Goal: Task Accomplishment & Management: Use online tool/utility

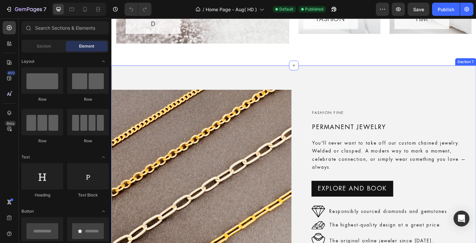
scroll to position [813, 0]
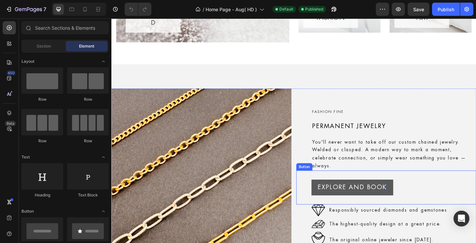
click at [395, 198] on p "EXPLORE AND BOOK" at bounding box center [374, 202] width 76 height 9
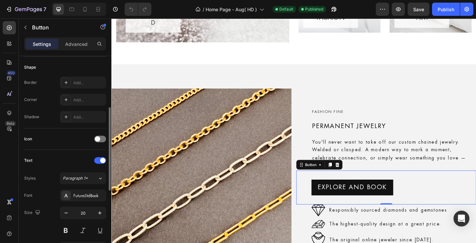
scroll to position [145, 0]
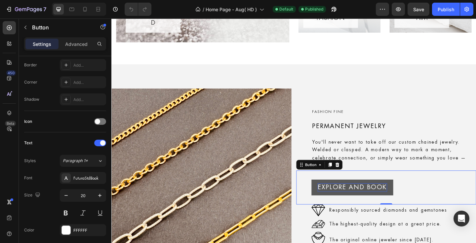
click at [358, 198] on p "EXPLORE AND BOOK" at bounding box center [374, 202] width 76 height 9
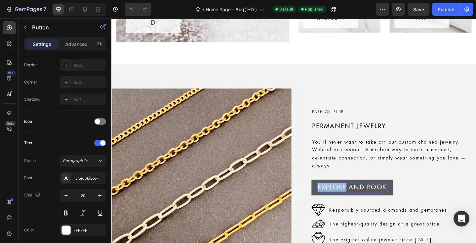
click at [358, 198] on p "EXPLORE AND BOOK" at bounding box center [374, 202] width 76 height 9
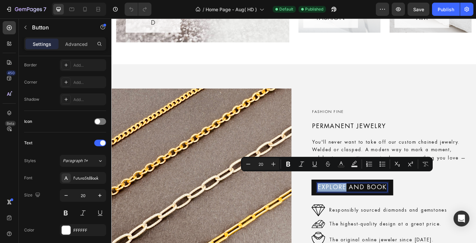
click at [406, 202] on div "EXPLORE AND BOOK Button 0" at bounding box center [411, 202] width 196 height 37
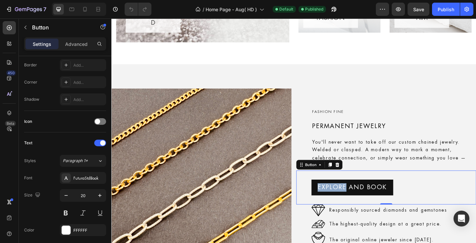
click at [378, 207] on div "EXPLORE AND BOOK Button 0" at bounding box center [411, 202] width 196 height 37
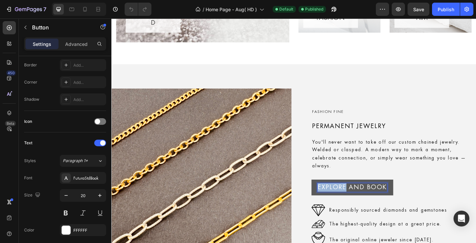
click at [352, 198] on p "EXPLORE AND BOOK" at bounding box center [374, 202] width 76 height 9
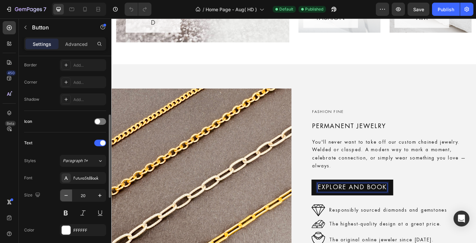
click at [68, 195] on icon "button" at bounding box center [66, 195] width 7 height 7
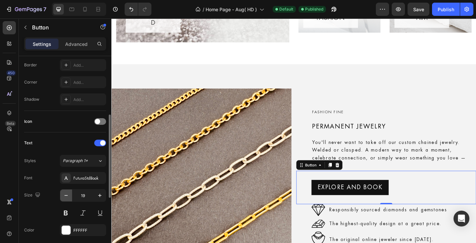
click at [68, 195] on icon "button" at bounding box center [66, 195] width 7 height 7
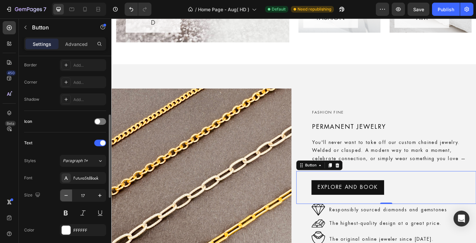
click at [65, 197] on icon "button" at bounding box center [66, 195] width 7 height 7
type input "13"
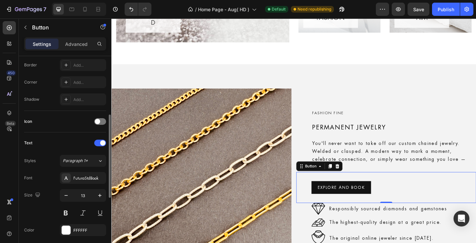
click at [48, 152] on div "Text Styles Paragraph 1* Font FuturaStdBook Size 13 Color FFFFFF Show more" at bounding box center [65, 196] width 82 height 116
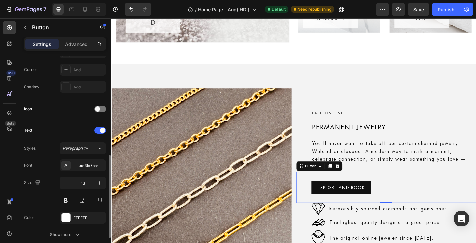
scroll to position [222, 0]
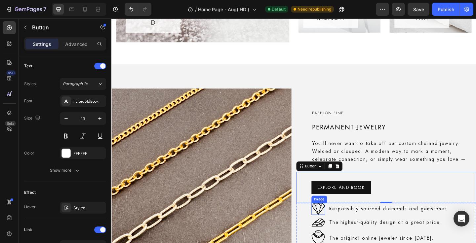
click at [333, 220] on img at bounding box center [336, 226] width 15 height 13
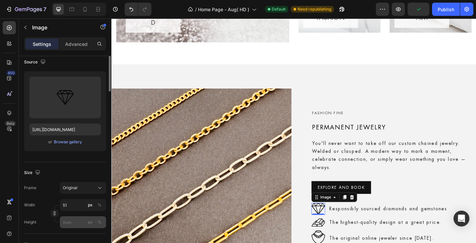
scroll to position [103, 0]
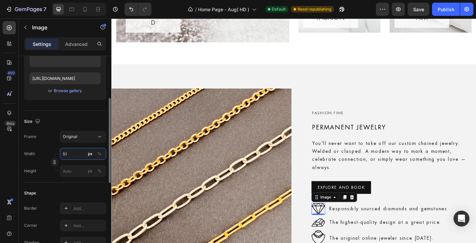
click at [68, 155] on input "51" at bounding box center [83, 154] width 46 height 12
type input "45"
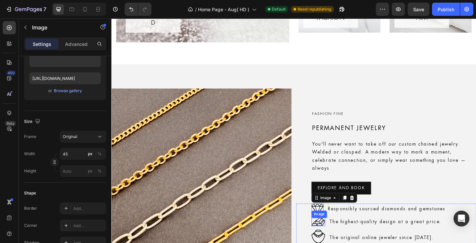
click at [332, 236] on img at bounding box center [336, 240] width 15 height 9
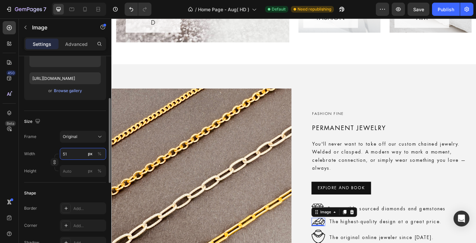
click at [65, 153] on input "51" at bounding box center [83, 154] width 46 height 12
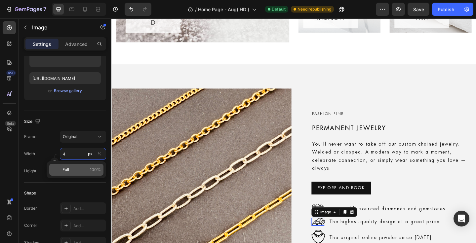
type input "45"
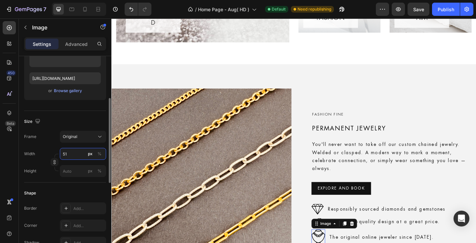
click at [66, 154] on input "51" at bounding box center [83, 154] width 46 height 12
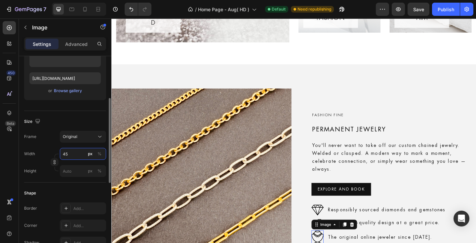
type input "45"
click at [34, 179] on div "Size Frame Original Width 45 px % Height px %" at bounding box center [65, 147] width 82 height 72
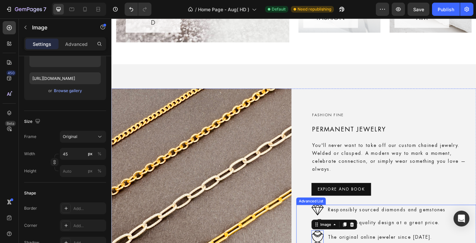
click at [407, 236] on ul "Image Responsibly sourced diamonds and gemstones Text Block Image The highest-q…" at bounding box center [403, 243] width 148 height 43
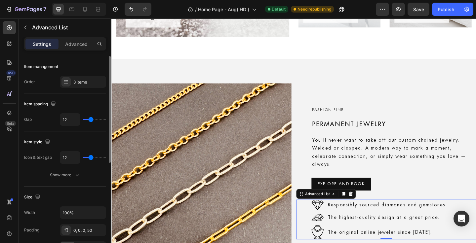
scroll to position [850, 0]
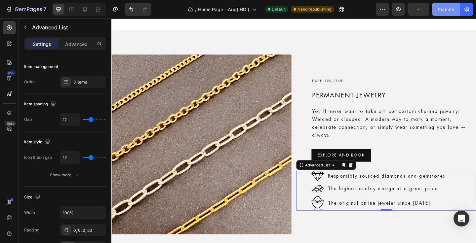
click at [444, 11] on div "Publish" at bounding box center [446, 9] width 17 height 7
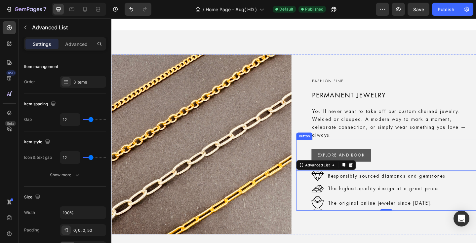
click at [387, 161] on button "EXPLORE AND BOOK" at bounding box center [361, 168] width 65 height 14
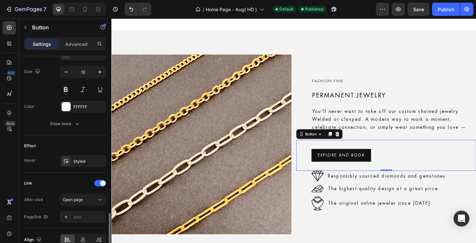
scroll to position [303, 0]
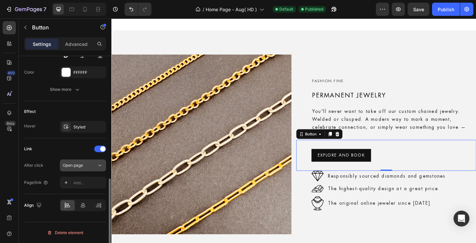
click at [88, 167] on div "Open page" at bounding box center [80, 166] width 34 height 6
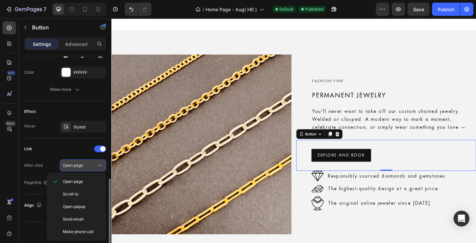
click at [88, 167] on div "Open page" at bounding box center [80, 166] width 34 height 6
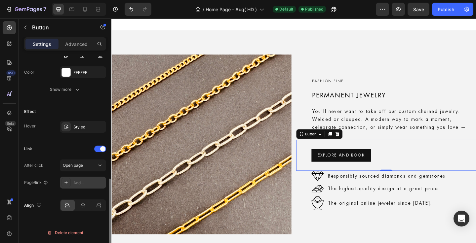
click at [86, 186] on div "Add..." at bounding box center [88, 183] width 31 height 6
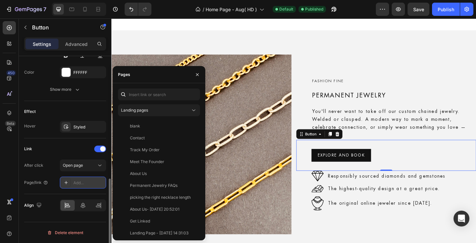
click at [78, 183] on div "Add..." at bounding box center [88, 183] width 31 height 6
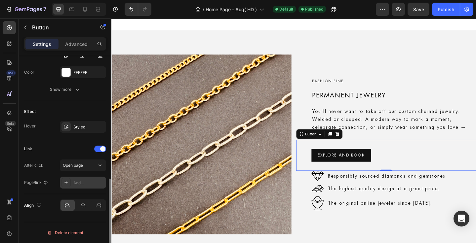
click at [80, 182] on div "Add..." at bounding box center [88, 183] width 31 height 6
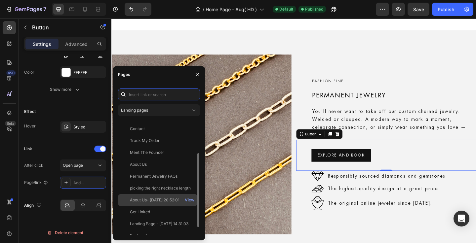
scroll to position [64, 0]
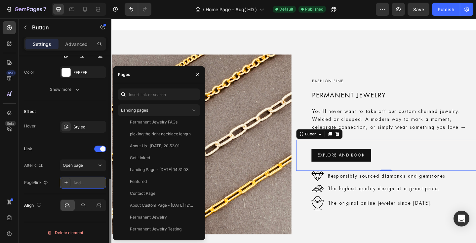
click at [66, 183] on icon at bounding box center [65, 182] width 3 height 3
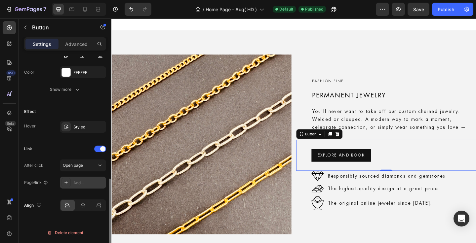
click at [66, 183] on icon at bounding box center [65, 182] width 3 height 3
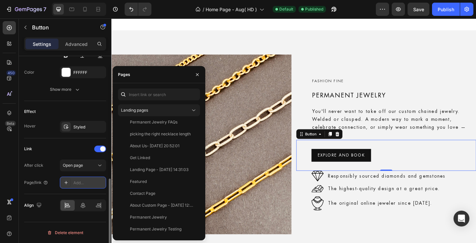
click at [86, 183] on div "Add..." at bounding box center [88, 183] width 31 height 6
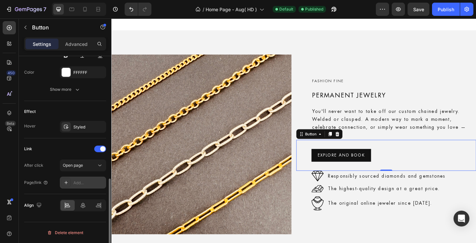
click at [86, 183] on div "Add..." at bounding box center [88, 183] width 31 height 6
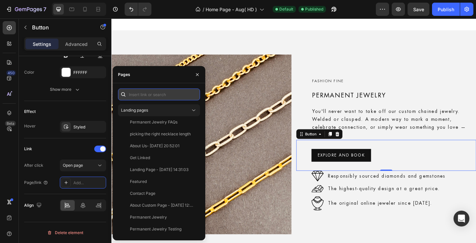
click at [149, 97] on input "text" at bounding box center [159, 95] width 82 height 12
paste input "/permanent-jewellery-reservation"
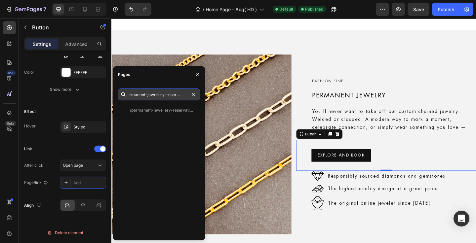
scroll to position [0, 0]
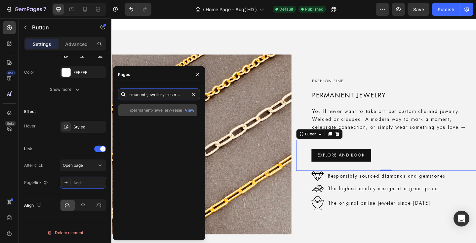
type input "/permanent-jewellery-reservation"
click at [153, 110] on div "/permanent-jewellery-reservation" at bounding box center [162, 110] width 64 height 6
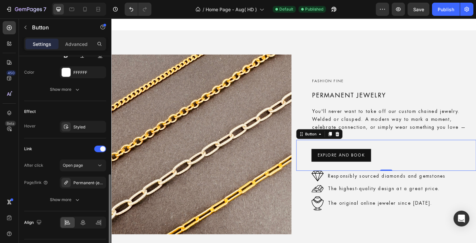
click at [40, 193] on div "After click Open page Page/link Permanent-jewellery-reservation Show more" at bounding box center [65, 183] width 82 height 46
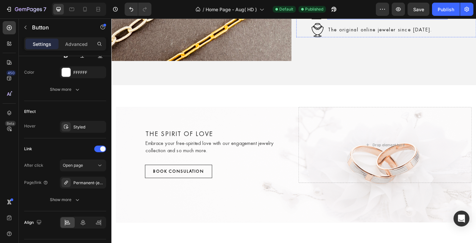
scroll to position [1061, 0]
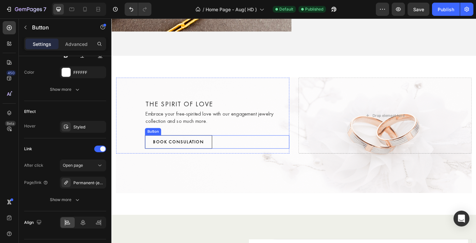
click at [212, 152] on link "BOOK CONSULATION" at bounding box center [184, 153] width 73 height 15
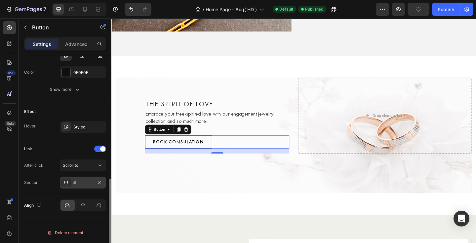
click at [79, 183] on div "#" at bounding box center [82, 183] width 19 height 6
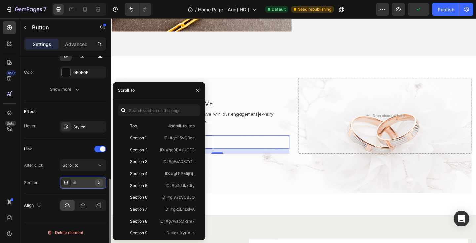
click at [98, 182] on icon "button" at bounding box center [99, 182] width 5 height 5
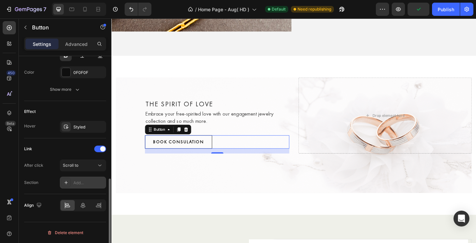
click at [77, 184] on div "Add..." at bounding box center [88, 183] width 31 height 6
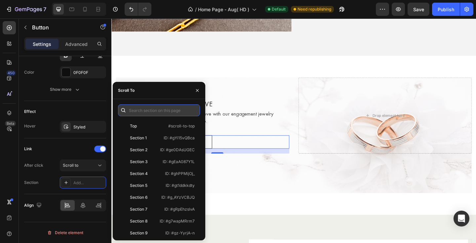
paste input "/permanent-jewellery-reservation"
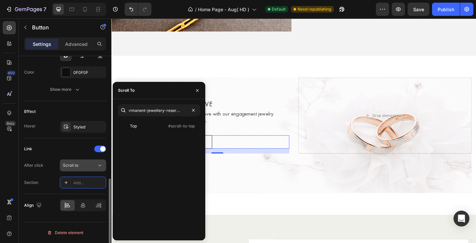
click at [79, 165] on div "Scroll to" at bounding box center [80, 166] width 34 height 6
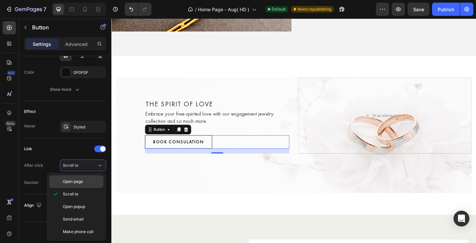
click at [79, 181] on span "Open page" at bounding box center [73, 182] width 20 height 6
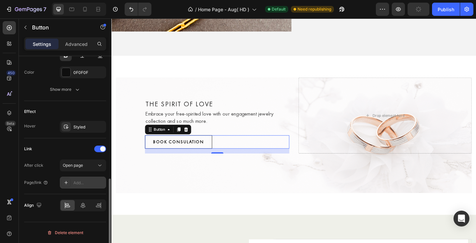
click at [80, 182] on div "Add..." at bounding box center [88, 183] width 31 height 6
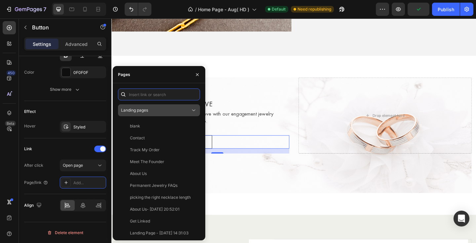
paste input "/permanent-jewellery-reservation"
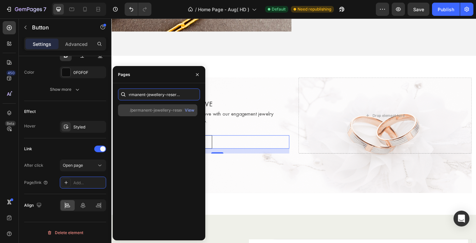
type input "/permanent-jewellery-reservation"
click at [159, 110] on div "/permanent-jewellery-reservation" at bounding box center [162, 110] width 64 height 6
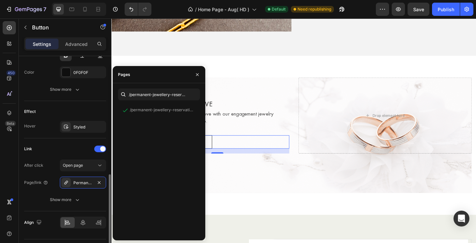
click at [32, 191] on div "After click Open page Page/link Permanent-jewellery-reservation Show more" at bounding box center [65, 183] width 82 height 46
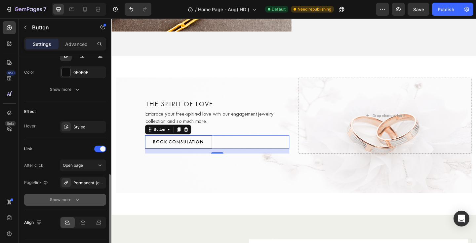
click at [54, 200] on div "Show more" at bounding box center [65, 200] width 31 height 7
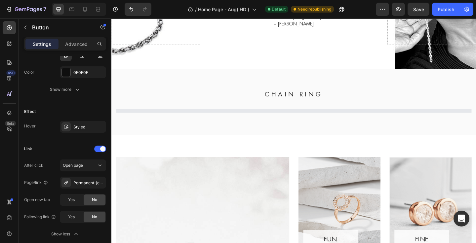
scroll to position [89, 0]
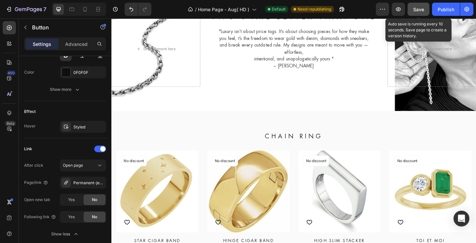
click at [424, 9] on button "Save" at bounding box center [419, 9] width 22 height 13
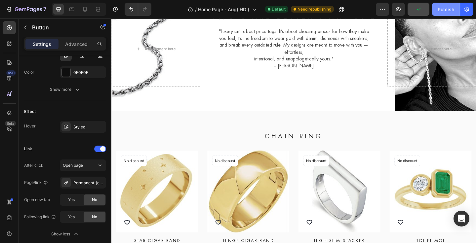
click at [442, 9] on div "Publish" at bounding box center [446, 9] width 17 height 7
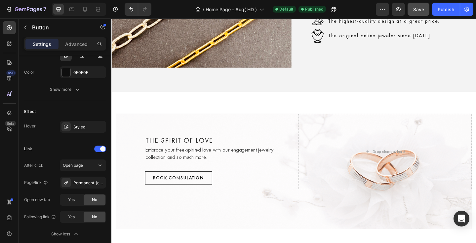
scroll to position [804, 0]
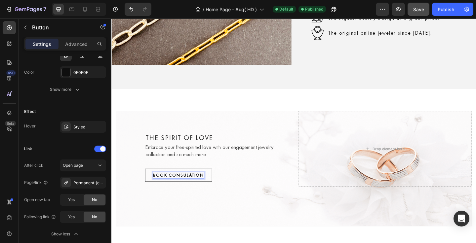
click at [211, 188] on p "BOOK CONSULATION" at bounding box center [184, 189] width 55 height 7
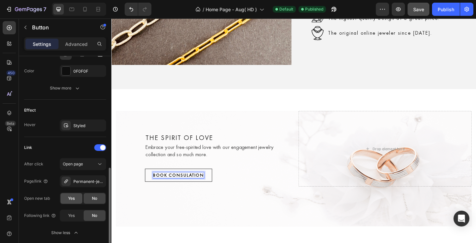
scroll to position [309, 0]
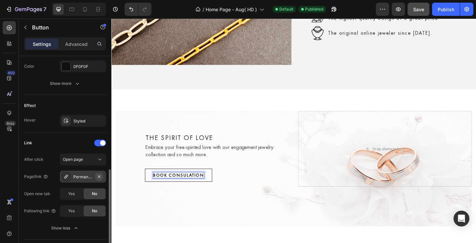
click at [99, 177] on icon "button" at bounding box center [99, 176] width 5 height 5
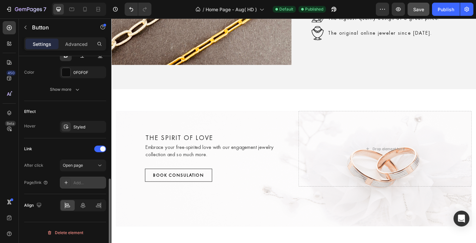
scroll to position [303, 0]
click at [80, 184] on div "Add..." at bounding box center [88, 183] width 31 height 6
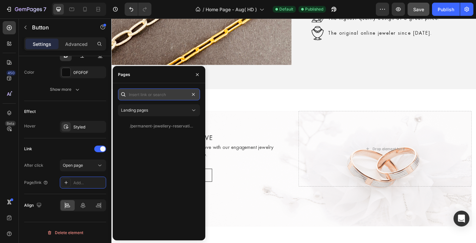
scroll to position [0, 0]
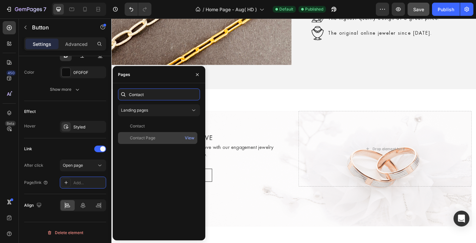
type input "Contact"
click at [150, 139] on div "Contact Page" at bounding box center [142, 138] width 25 height 6
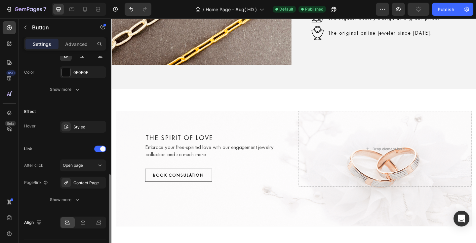
click at [37, 192] on div "After click Open page Page/link Contact Page Show more" at bounding box center [65, 183] width 82 height 46
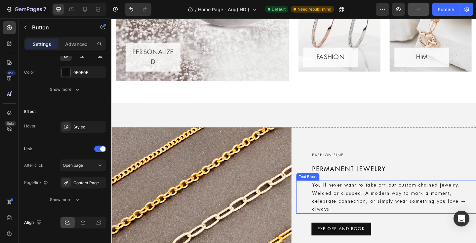
scroll to position [571, 0]
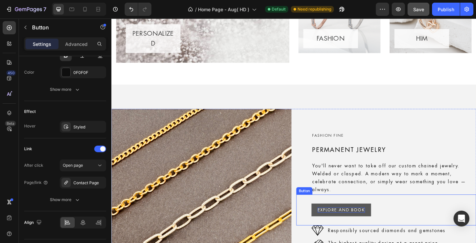
click at [370, 224] on p "EXPLORE AND BOOK" at bounding box center [362, 227] width 52 height 6
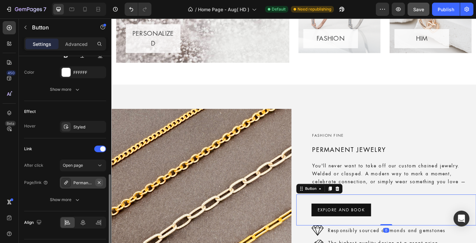
click at [100, 182] on icon "button" at bounding box center [99, 182] width 5 height 5
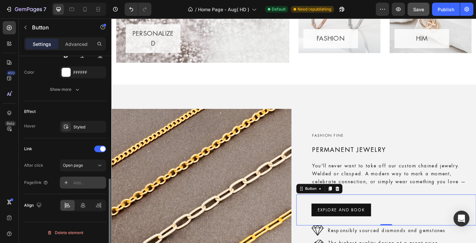
click at [80, 183] on div "Add..." at bounding box center [88, 183] width 31 height 6
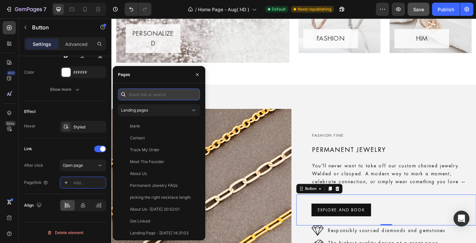
click at [154, 93] on input "text" at bounding box center [159, 95] width 82 height 12
paste input "Permanent Jewellery Reservation"
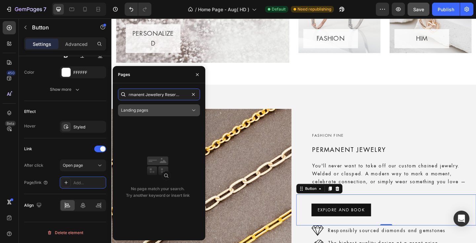
type input "Permanent Jewellery Reservation"
click at [191, 110] on icon at bounding box center [194, 110] width 7 height 7
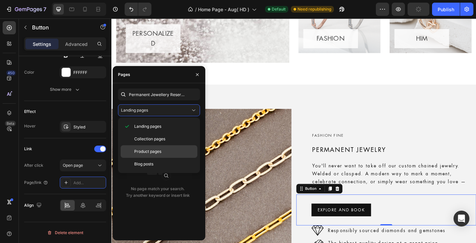
click at [162, 153] on p "Product pages" at bounding box center [164, 152] width 60 height 6
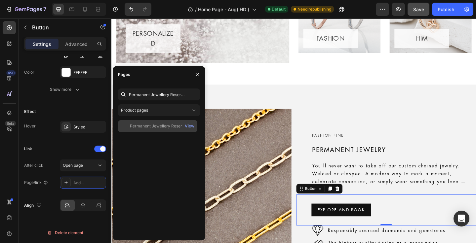
click at [166, 126] on div "Permanent Jewellery Reservation" at bounding box center [162, 126] width 64 height 6
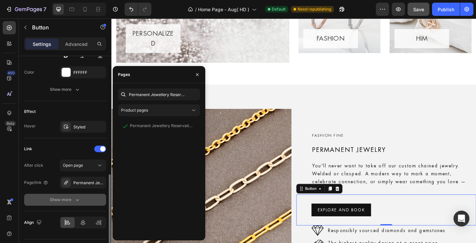
click at [28, 195] on button "Show more" at bounding box center [65, 200] width 82 height 12
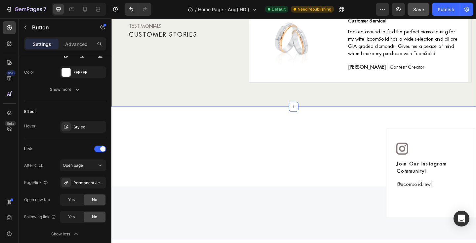
scroll to position [1192, 0]
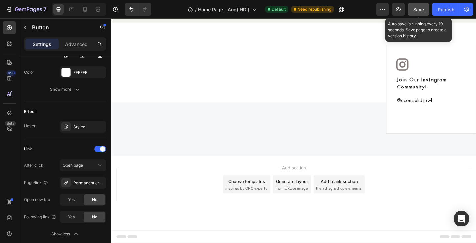
click at [415, 11] on span "Save" at bounding box center [418, 10] width 11 height 6
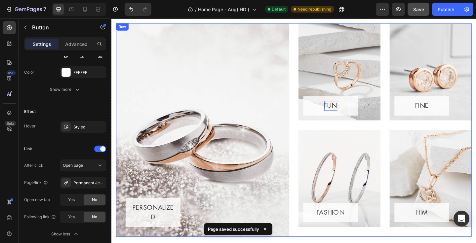
scroll to position [366, 0]
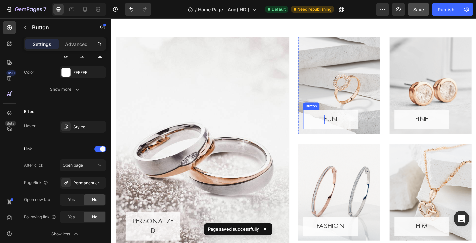
click at [347, 128] on p "FUN" at bounding box center [350, 128] width 14 height 11
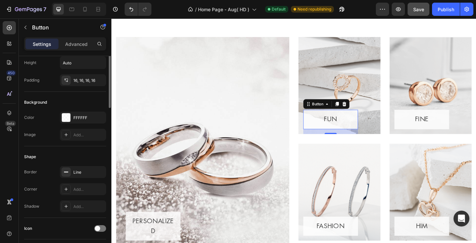
scroll to position [0, 0]
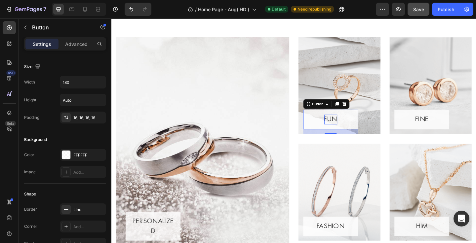
click at [348, 128] on p "FUN" at bounding box center [350, 128] width 14 height 11
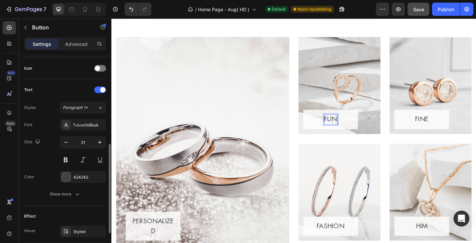
scroll to position [230, 0]
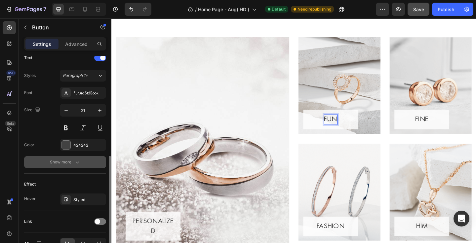
click at [52, 166] on button "Show more" at bounding box center [65, 162] width 82 height 12
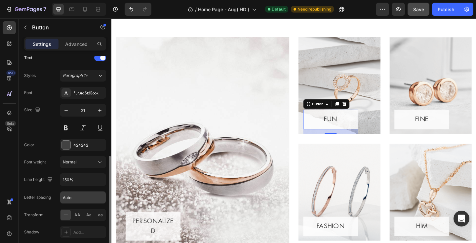
click at [74, 198] on input "Auto" at bounding box center [83, 198] width 46 height 12
type input "2"
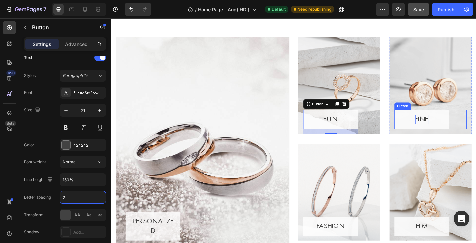
click at [444, 127] on p "FINE" at bounding box center [449, 128] width 15 height 11
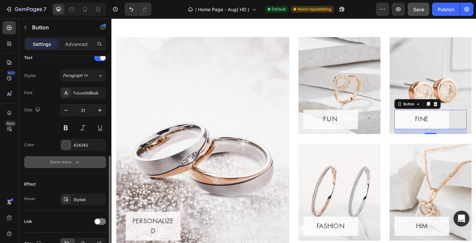
click at [59, 162] on div "Show more" at bounding box center [65, 162] width 31 height 7
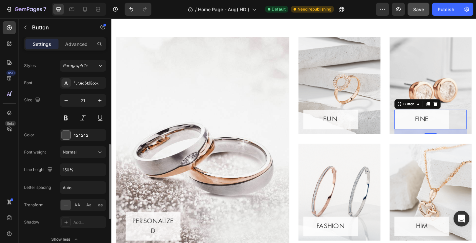
scroll to position [253, 0]
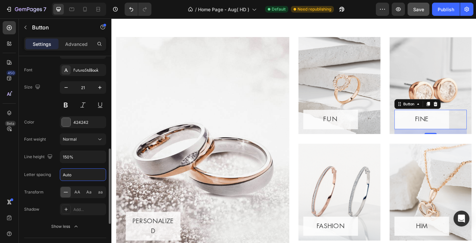
click at [75, 177] on input "Auto" at bounding box center [83, 175] width 46 height 12
type input "2"
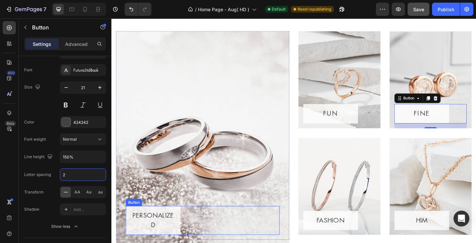
scroll to position [411, 0]
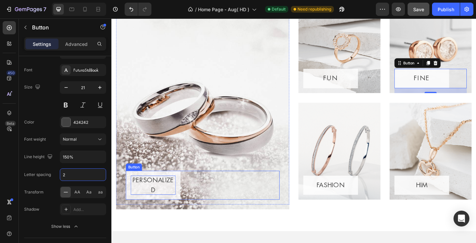
click at [154, 192] on p "PERSONALIZED" at bounding box center [156, 200] width 49 height 21
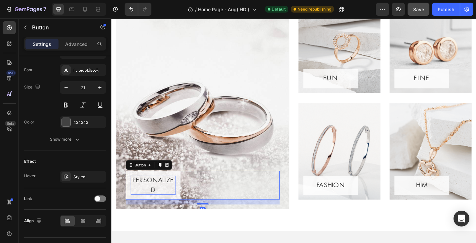
scroll to position [253, 0]
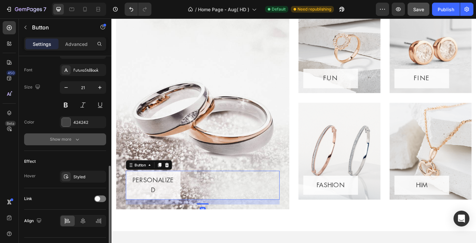
click at [66, 141] on div "Show more" at bounding box center [65, 139] width 31 height 7
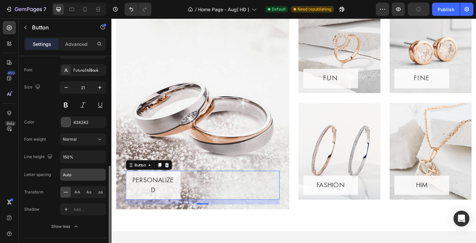
click at [78, 175] on input "Auto" at bounding box center [83, 175] width 46 height 12
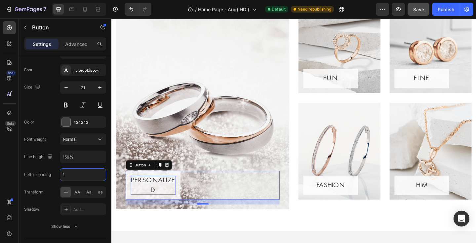
type input "0"
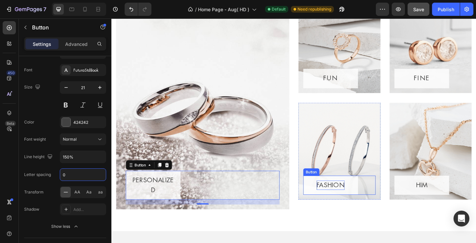
click at [347, 201] on p "FASHION" at bounding box center [350, 200] width 30 height 11
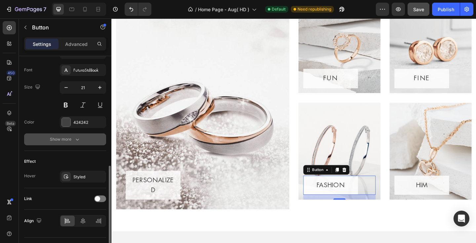
click at [60, 140] on div "Show more" at bounding box center [65, 139] width 31 height 7
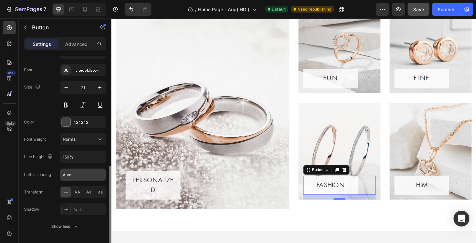
click at [74, 175] on input "Auto" at bounding box center [83, 175] width 46 height 12
type input "2"
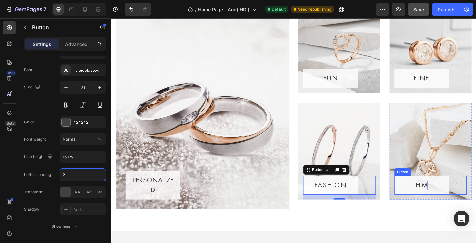
click at [448, 197] on p "HIM" at bounding box center [449, 200] width 13 height 11
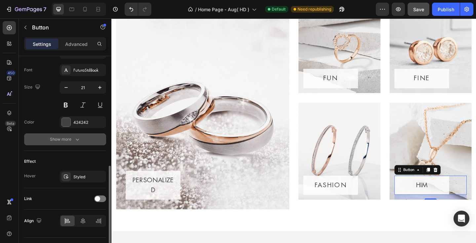
click at [60, 141] on div "Show more" at bounding box center [65, 139] width 31 height 7
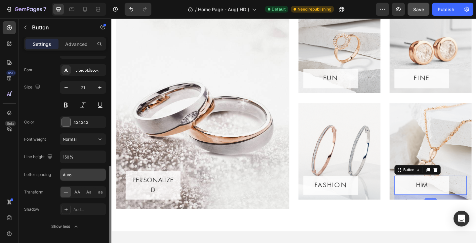
click at [72, 176] on input "Auto" at bounding box center [83, 175] width 46 height 12
type input "2"
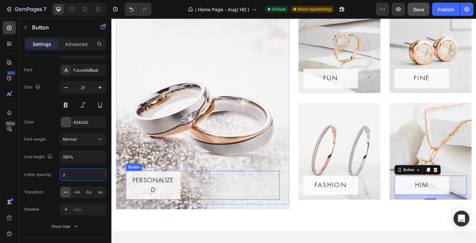
click at [185, 195] on button "PERSONALIZED" at bounding box center [157, 200] width 60 height 31
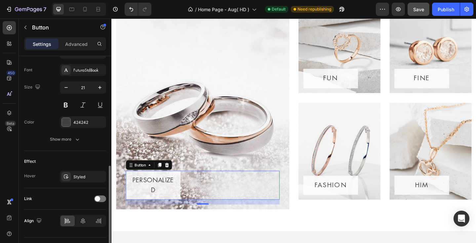
scroll to position [242, 0]
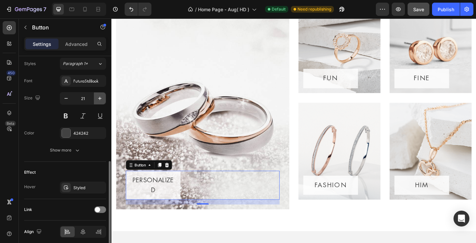
click at [102, 98] on icon "button" at bounding box center [100, 98] width 7 height 7
click at [64, 100] on icon "button" at bounding box center [66, 98] width 7 height 7
type input "20"
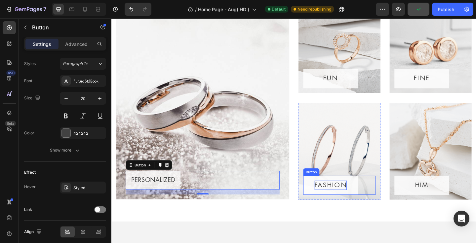
click at [345, 197] on p "FASHION" at bounding box center [349, 200] width 35 height 11
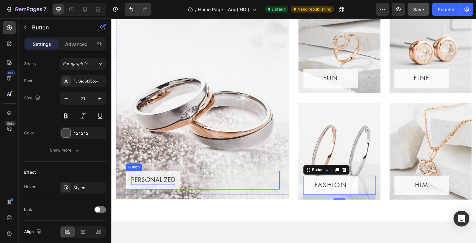
click at [161, 194] on p "PERSONALIZED" at bounding box center [157, 195] width 48 height 10
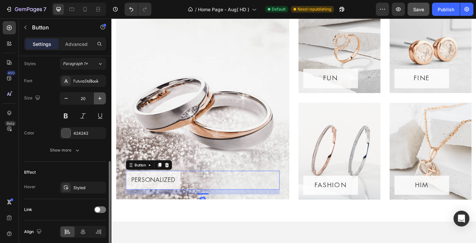
click at [102, 100] on icon "button" at bounding box center [100, 98] width 7 height 7
type input "21"
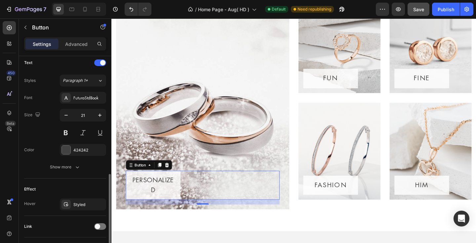
scroll to position [201, 0]
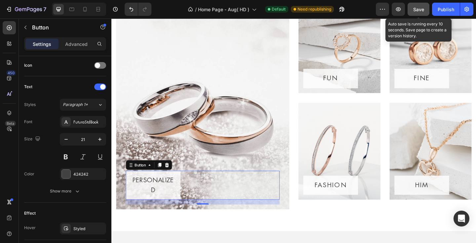
click at [420, 11] on span "Save" at bounding box center [418, 10] width 11 height 6
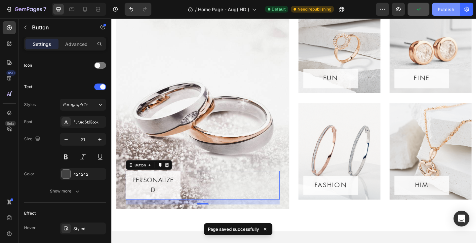
click at [443, 11] on div "Publish" at bounding box center [446, 9] width 17 height 7
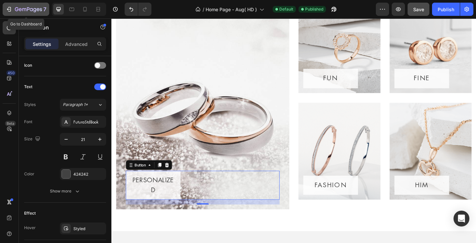
click at [25, 10] on icon "button" at bounding box center [28, 10] width 27 height 6
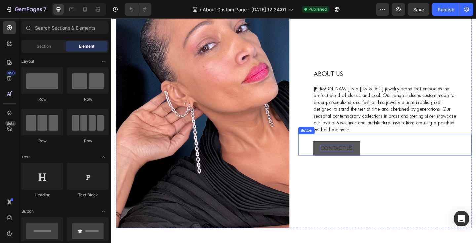
click at [355, 159] on p "contact us" at bounding box center [356, 159] width 35 height 7
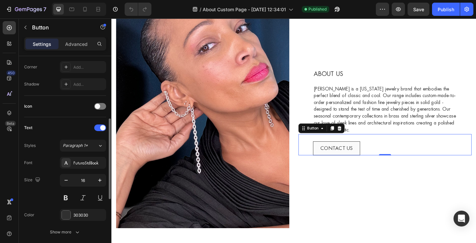
scroll to position [161, 0]
click at [66, 178] on icon "button" at bounding box center [66, 179] width 7 height 7
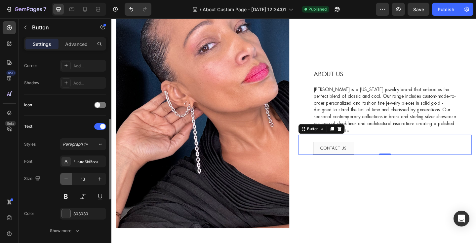
click at [66, 178] on icon "button" at bounding box center [66, 179] width 7 height 7
click at [100, 179] on icon "button" at bounding box center [99, 179] width 3 height 3
type input "13"
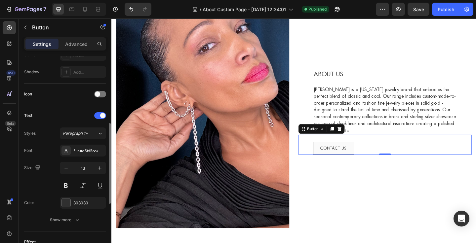
scroll to position [181, 0]
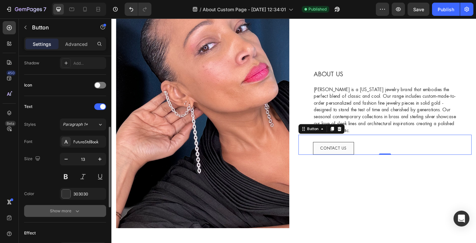
click at [59, 215] on button "Show more" at bounding box center [65, 211] width 82 height 12
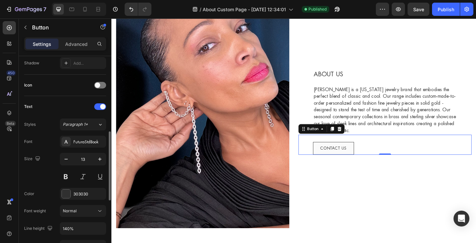
scroll to position [235, 0]
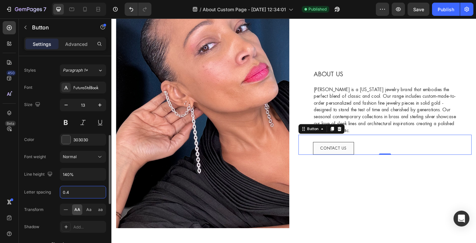
click at [68, 194] on input "0.4" at bounding box center [83, 193] width 46 height 12
type input "2"
click at [44, 186] on div "Letter spacing 2" at bounding box center [65, 192] width 82 height 13
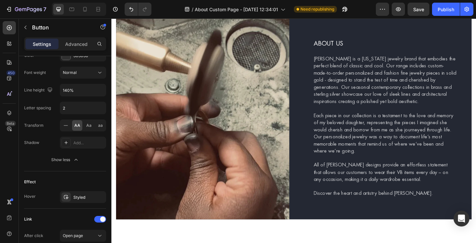
scroll to position [0, 0]
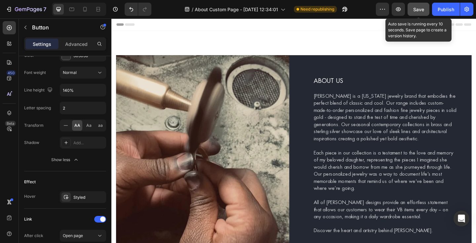
click at [414, 9] on span "Save" at bounding box center [418, 10] width 11 height 6
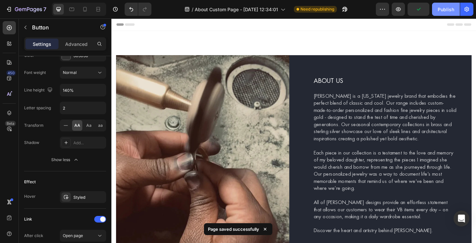
click at [448, 12] on div "Publish" at bounding box center [446, 9] width 17 height 7
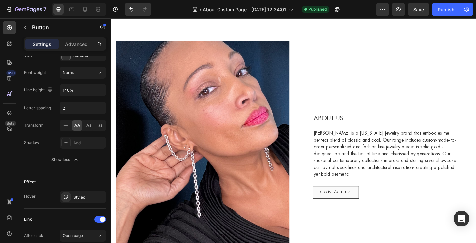
scroll to position [262, 0]
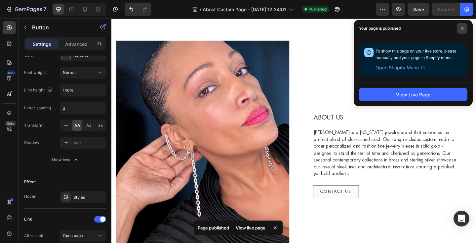
click at [464, 27] on span at bounding box center [462, 28] width 11 height 11
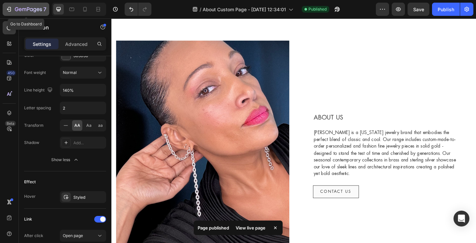
click at [20, 11] on icon "button" at bounding box center [28, 10] width 27 height 6
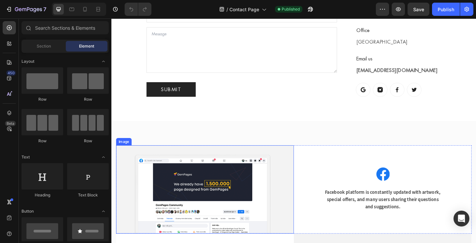
scroll to position [154, 0]
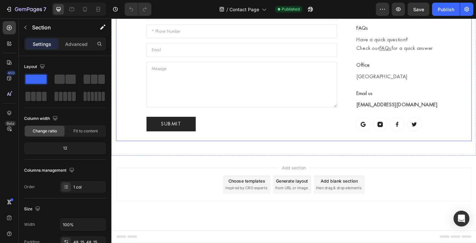
scroll to position [112, 0]
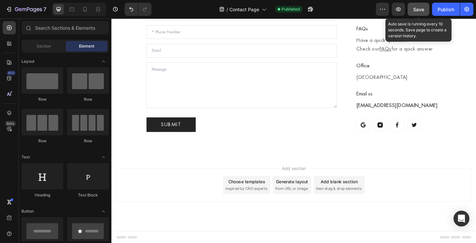
click at [423, 10] on span "Save" at bounding box center [418, 10] width 11 height 6
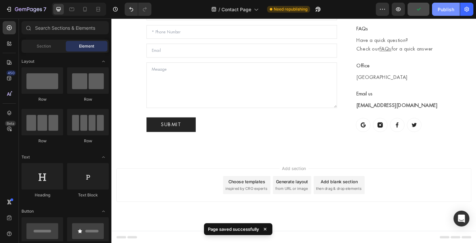
click at [438, 10] on div "Publish" at bounding box center [446, 9] width 17 height 7
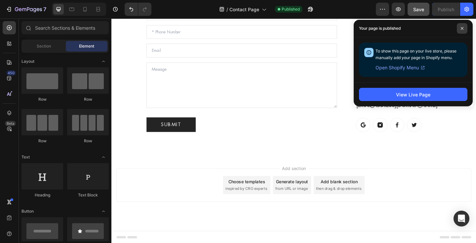
click at [462, 29] on icon at bounding box center [462, 28] width 3 height 3
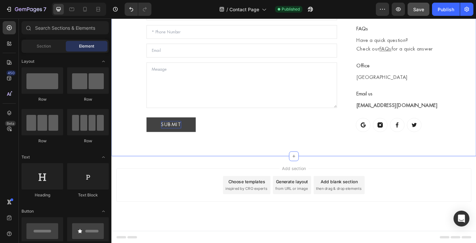
scroll to position [111, 0]
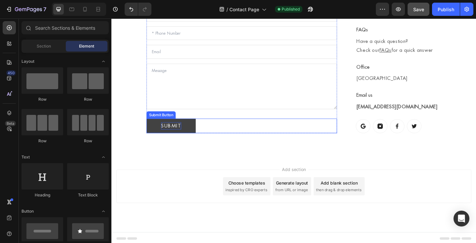
click at [173, 132] on div "Submit" at bounding box center [176, 136] width 22 height 8
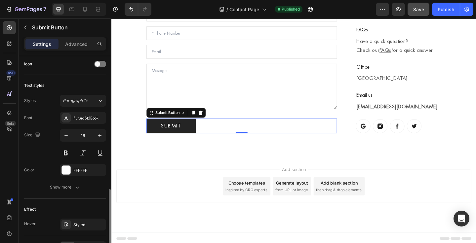
scroll to position [246, 0]
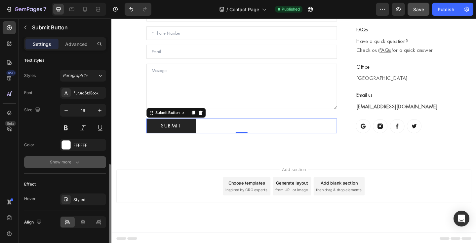
click at [64, 166] on button "Show more" at bounding box center [65, 162] width 82 height 12
